Goal: Browse casually

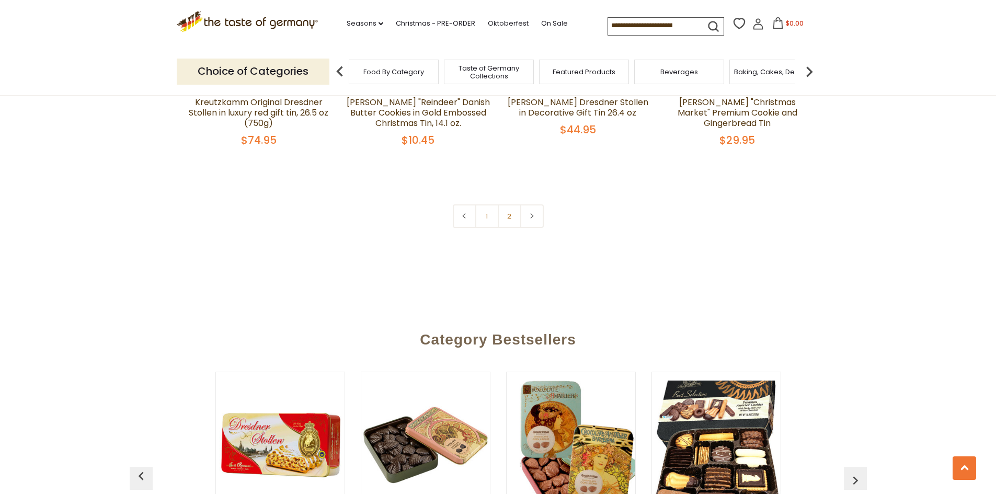
scroll to position [2488, 0]
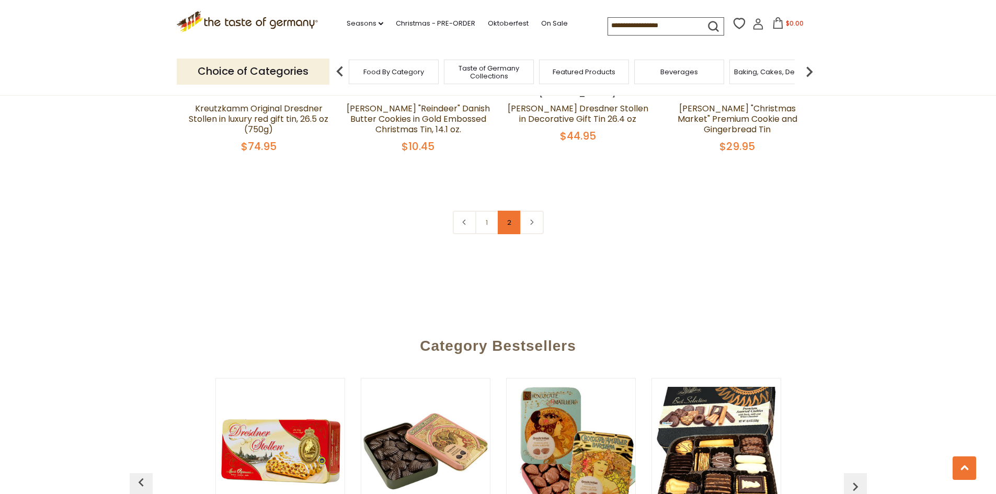
click at [514, 211] on link "2" at bounding box center [510, 223] width 24 height 24
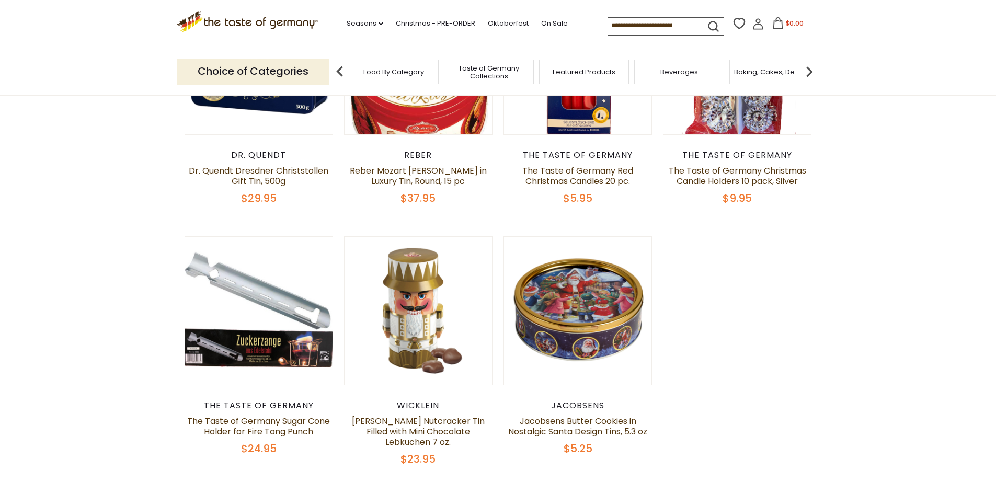
scroll to position [330, 0]
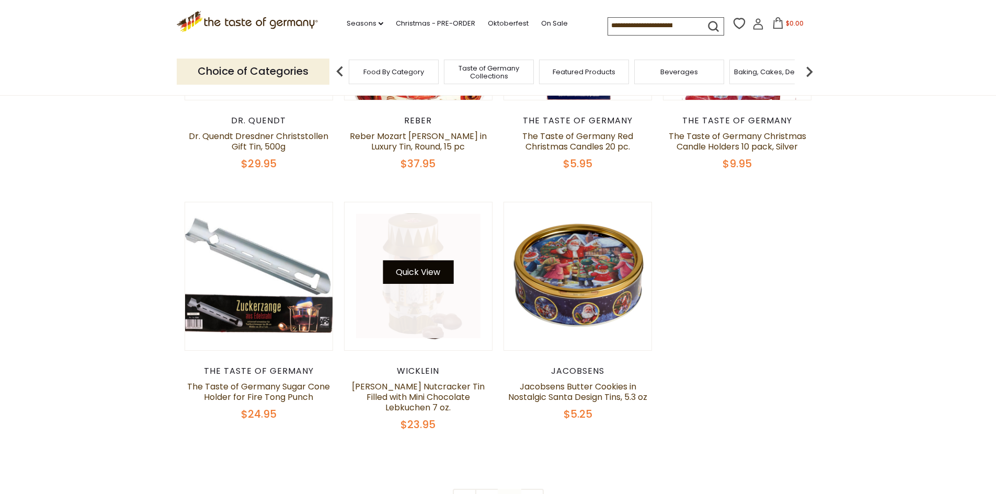
click at [443, 269] on button "Quick View" at bounding box center [418, 272] width 71 height 24
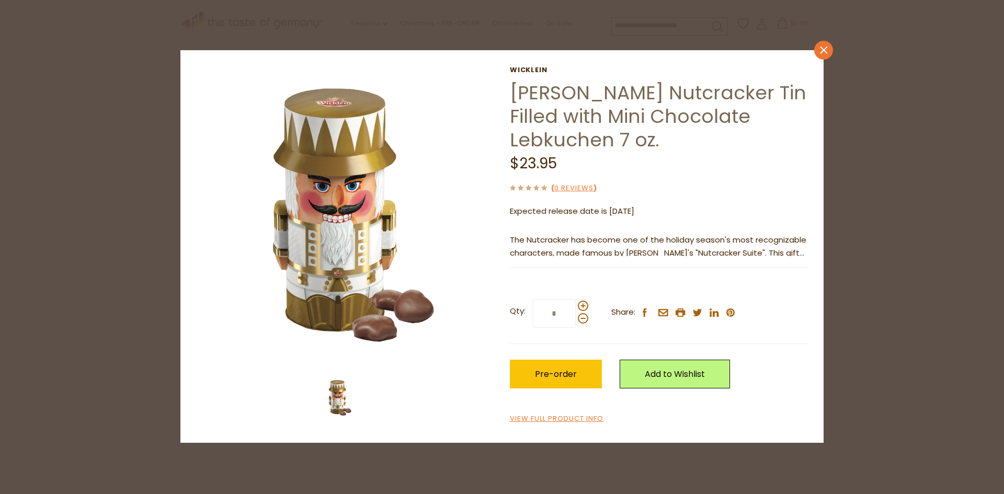
click at [827, 50] on icon "close" at bounding box center [824, 51] width 8 height 8
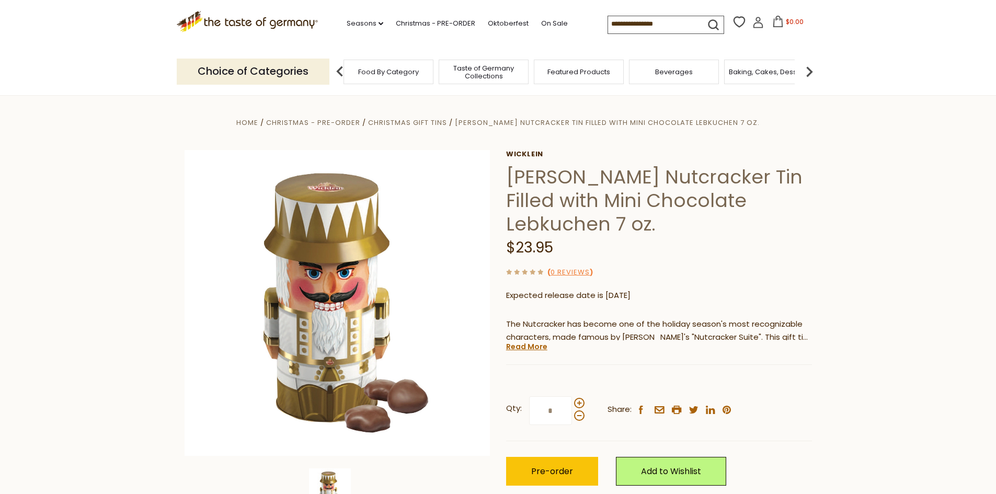
click at [507, 76] on span "Taste of Germany Collections" at bounding box center [484, 72] width 84 height 16
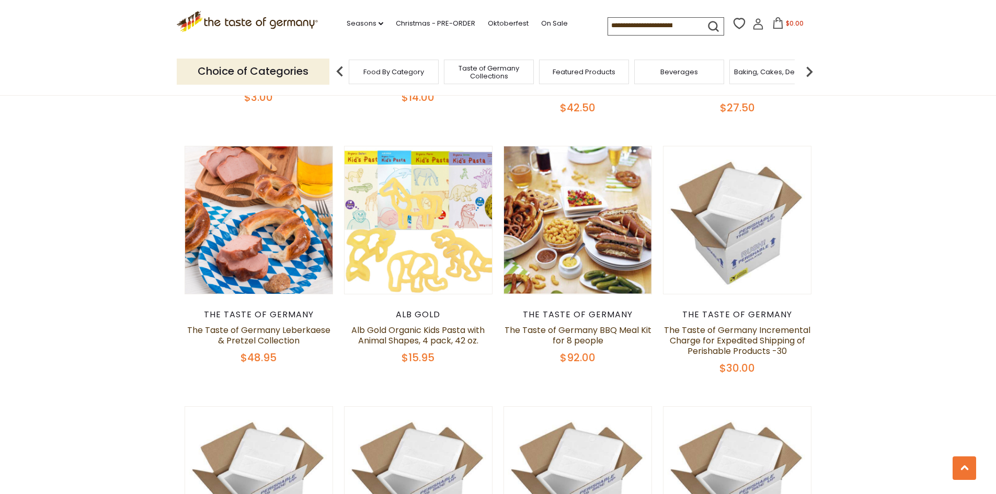
scroll to position [606, 0]
